Goal: Information Seeking & Learning: Learn about a topic

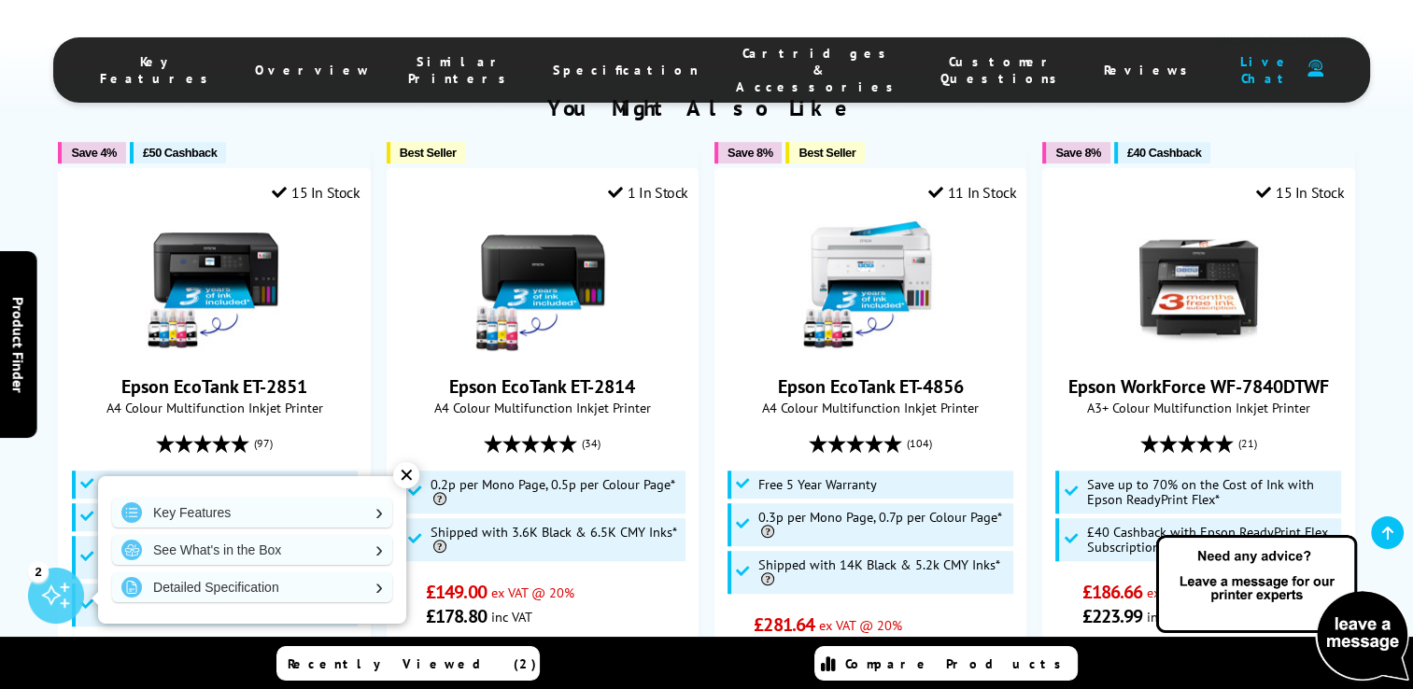
scroll to position [1333, 0]
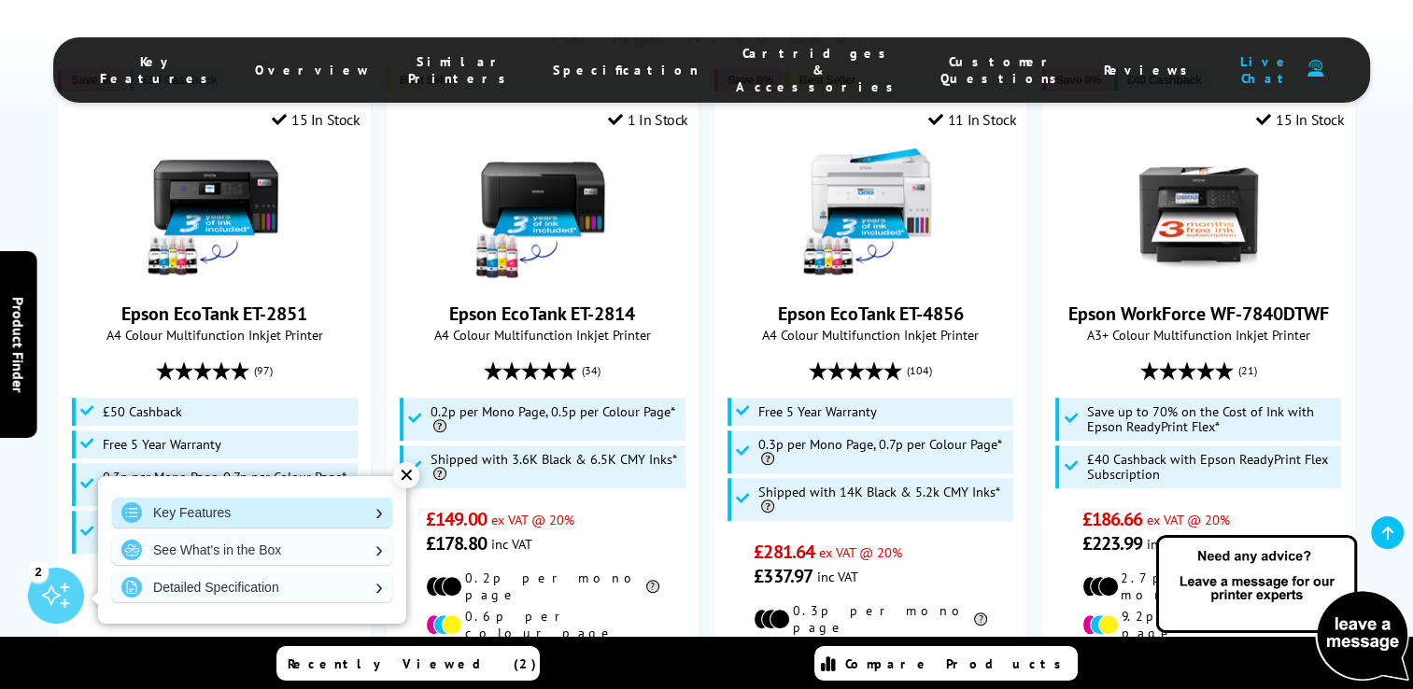
click at [228, 515] on link "Key Features" at bounding box center [252, 513] width 280 height 30
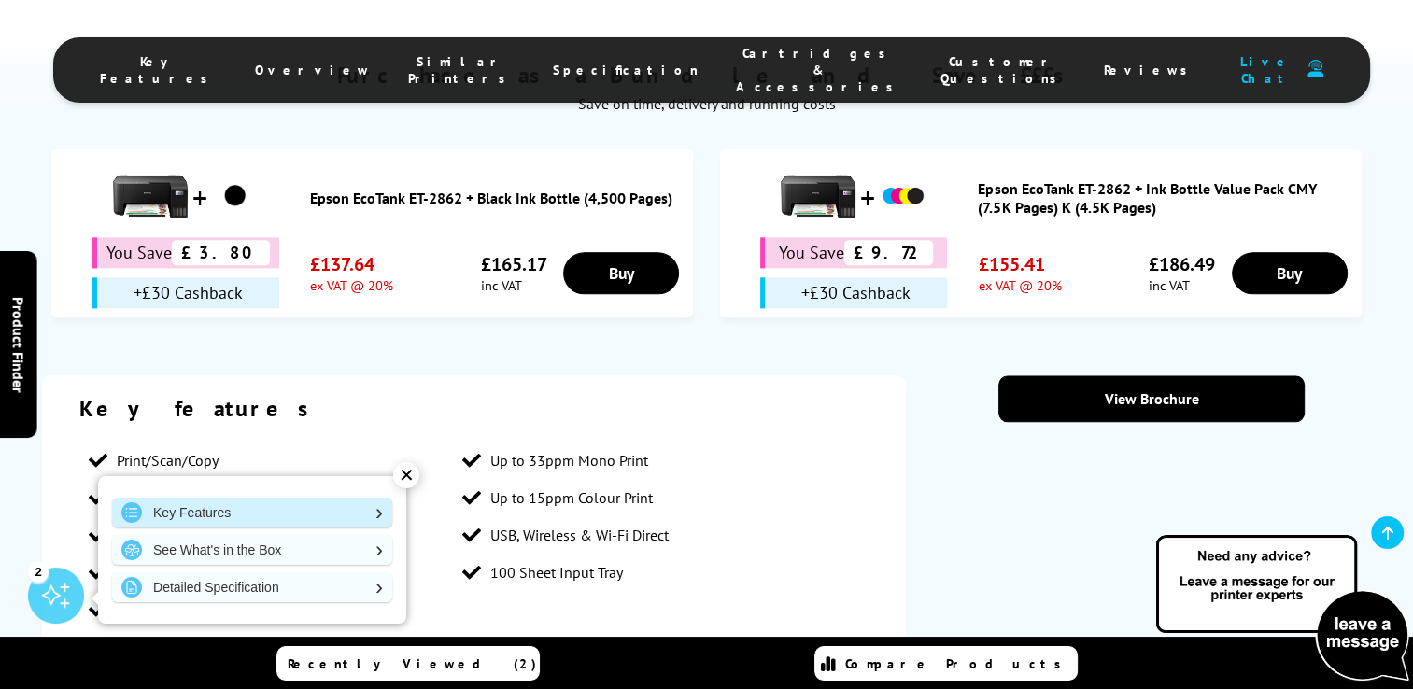
scroll to position [2279, 0]
